Goal: Task Accomplishment & Management: Use online tool/utility

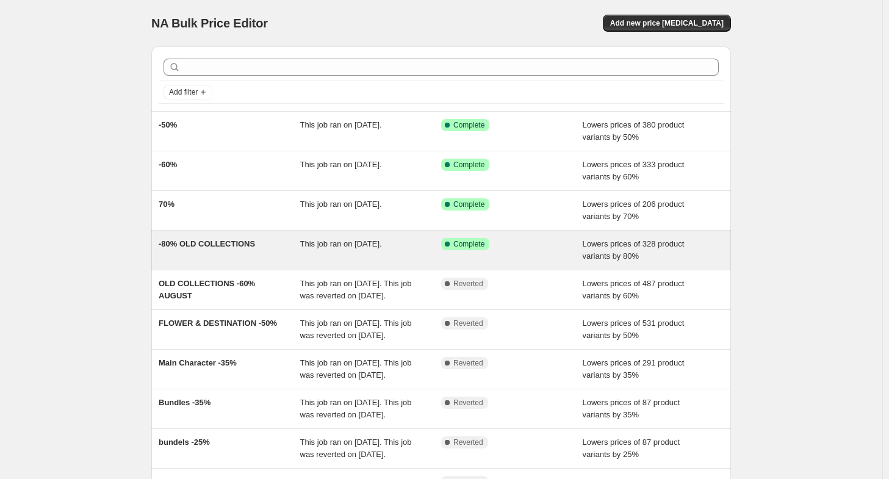
click at [231, 251] on div "-80% OLD COLLECTIONS" at bounding box center [230, 250] width 142 height 24
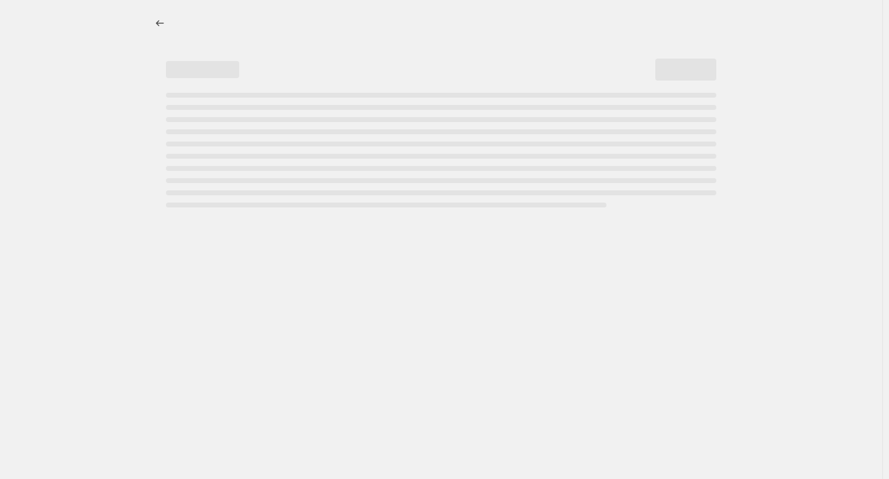
select select "percentage"
select select "collection"
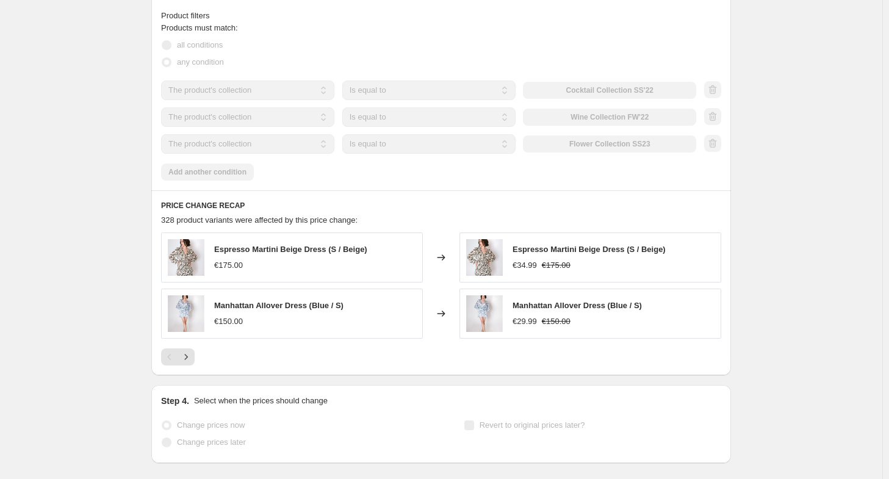
scroll to position [849, 0]
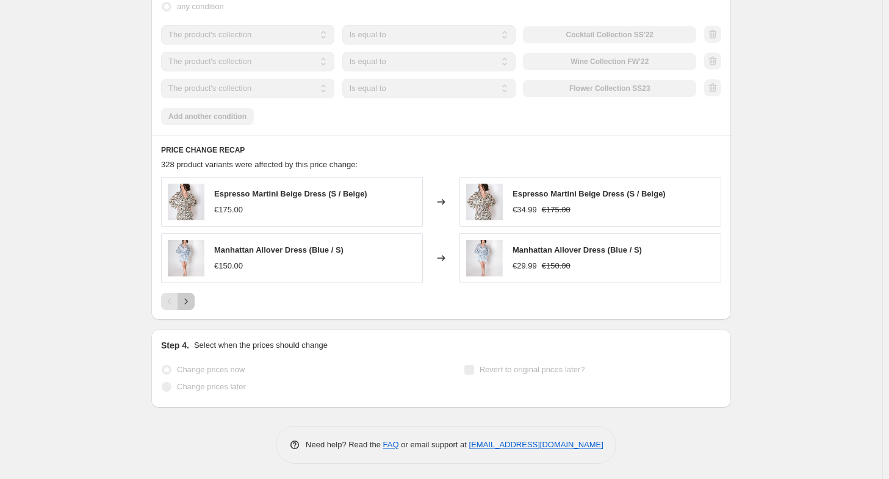
click at [190, 295] on icon "Next" at bounding box center [186, 301] width 12 height 12
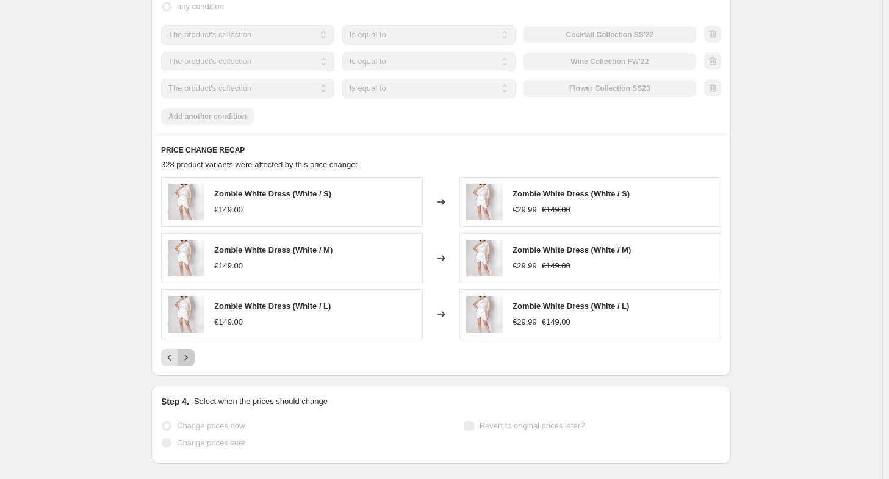
click at [189, 352] on icon "Next" at bounding box center [186, 357] width 12 height 12
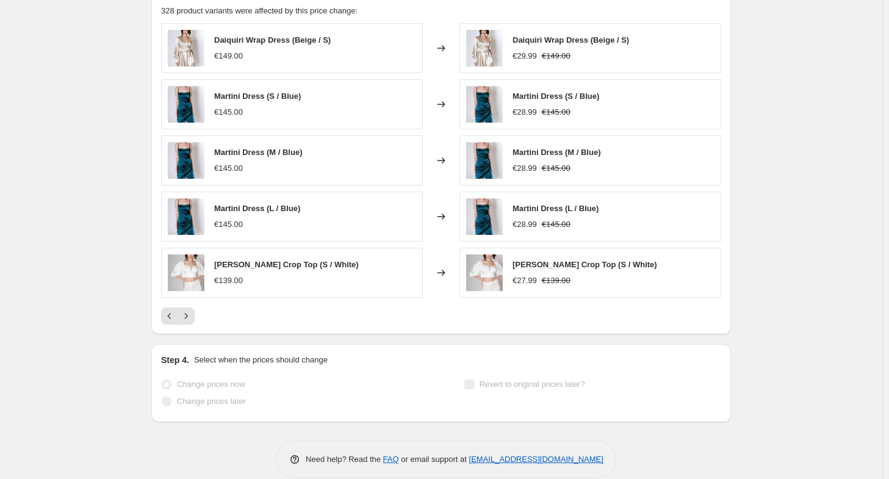
scroll to position [1016, 0]
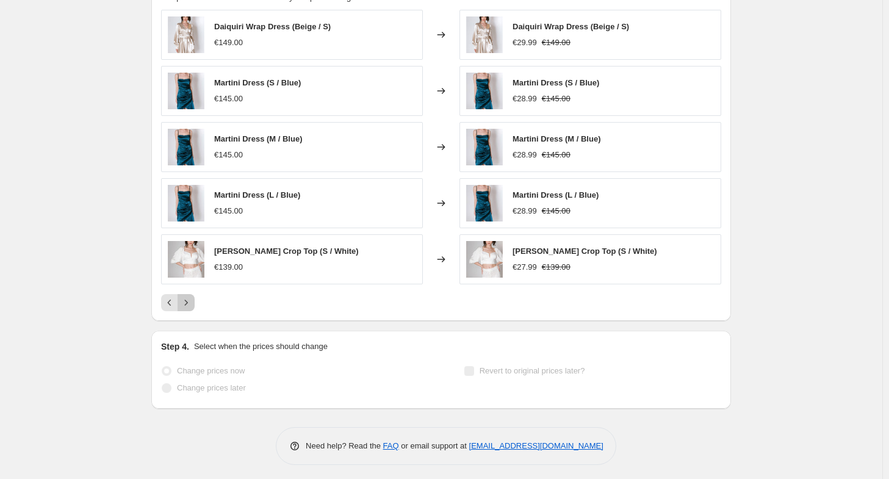
click at [191, 304] on icon "Next" at bounding box center [186, 303] width 12 height 12
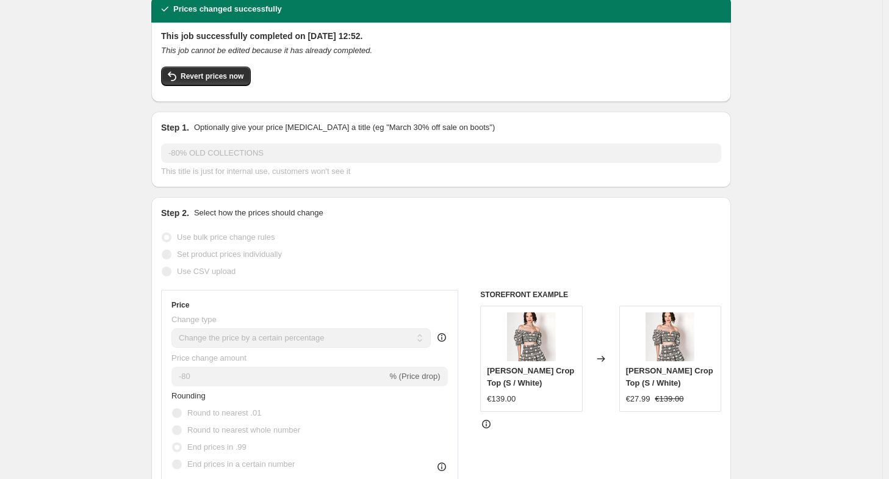
scroll to position [0, 0]
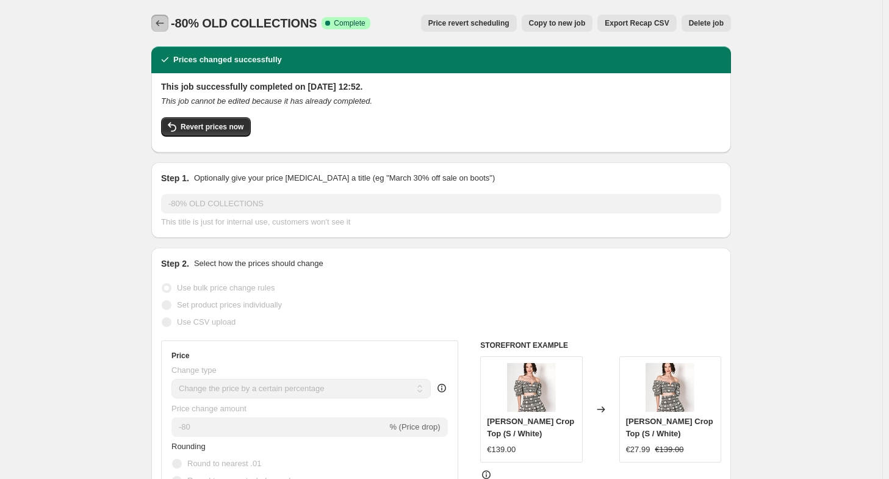
click at [162, 26] on icon "Price change jobs" at bounding box center [160, 23] width 8 height 6
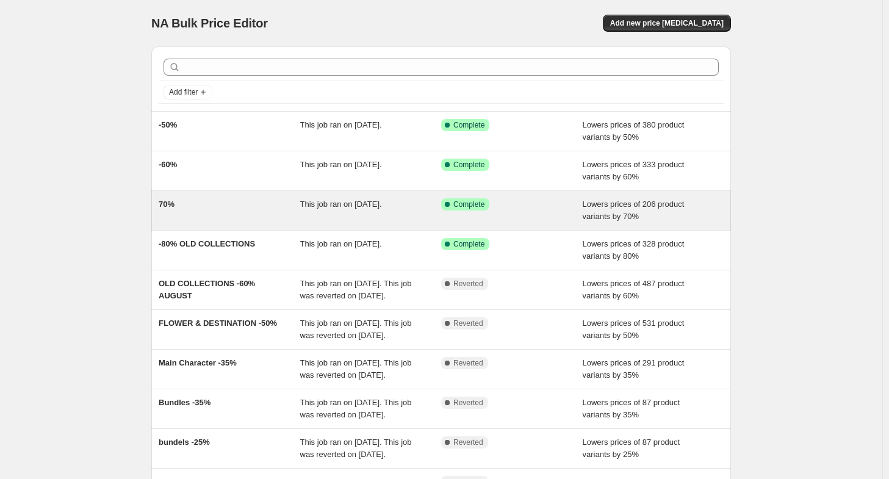
click at [196, 212] on div "70%" at bounding box center [230, 210] width 142 height 24
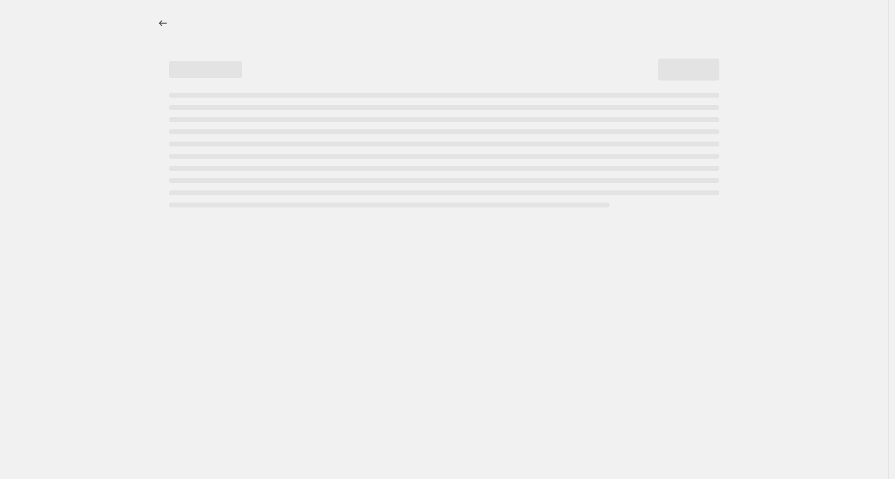
select select "percentage"
select select "collection"
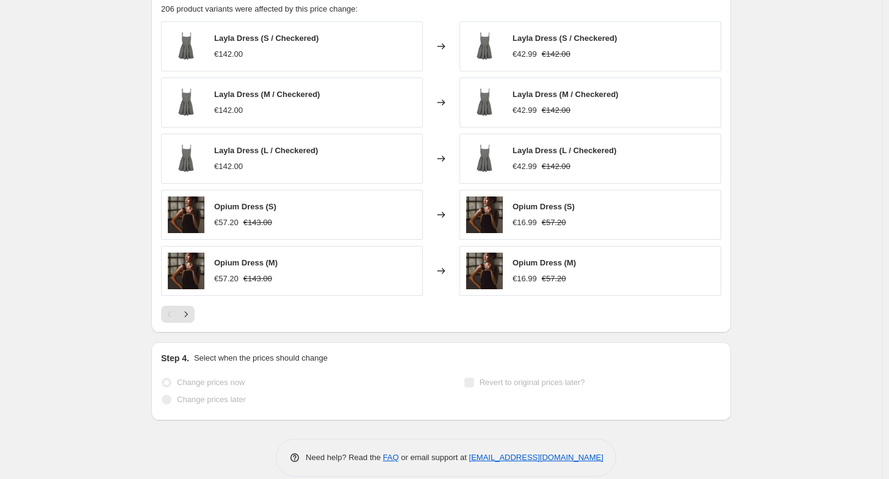
scroll to position [963, 0]
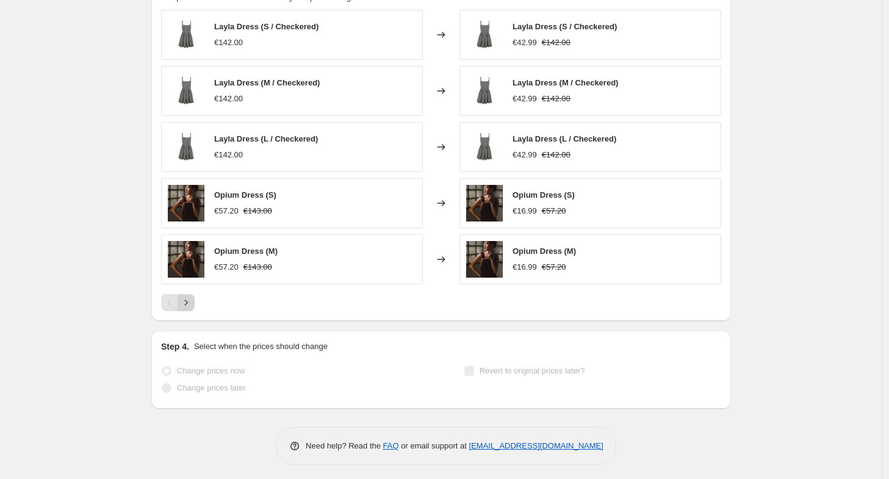
click at [194, 294] on button "Next" at bounding box center [186, 302] width 17 height 17
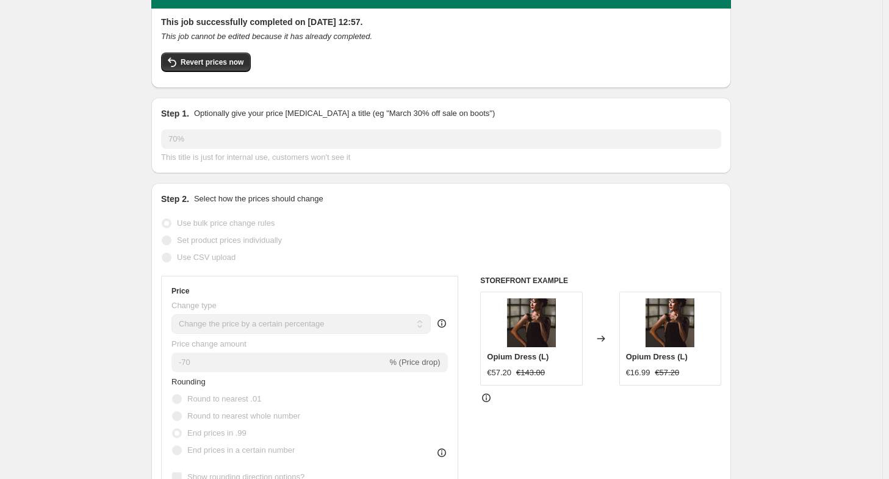
scroll to position [63, 0]
